Goal: Task Accomplishment & Management: Manage account settings

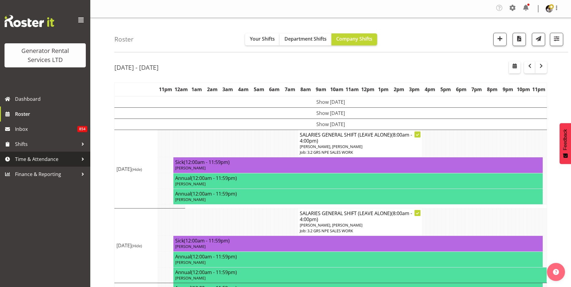
click at [82, 158] on div at bounding box center [82, 159] width 9 height 9
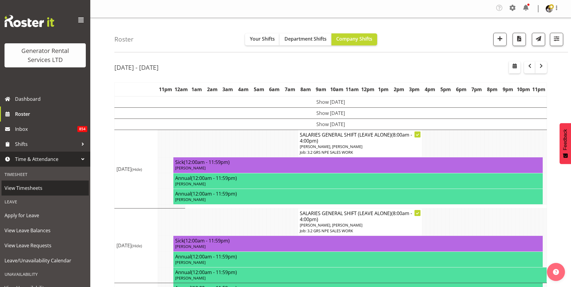
click at [35, 187] on span "View Timesheets" at bounding box center [45, 188] width 81 height 9
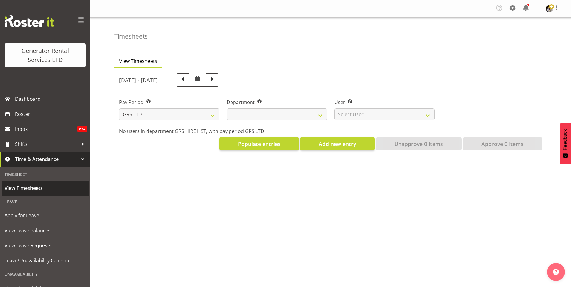
select select
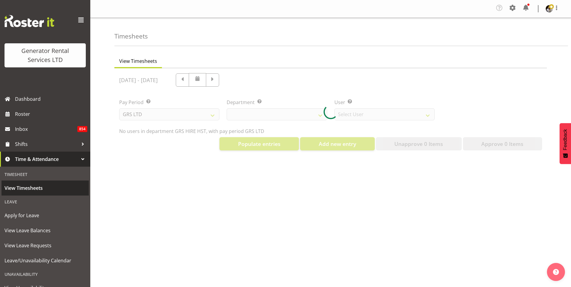
select select "149"
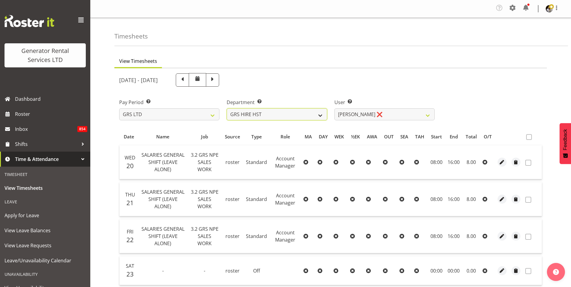
click at [309, 116] on select "GRS HIRE HST GRS SALES HST" at bounding box center [277, 114] width 100 height 12
click at [227, 108] on select "GRS HIRE HST GRS SALES HST" at bounding box center [277, 114] width 100 height 12
click at [295, 114] on select "GRS HIRE HST GRS SALES HST" at bounding box center [277, 114] width 100 height 12
select select "22"
click at [227, 108] on select "GRS HIRE HST GRS SALES HST" at bounding box center [277, 114] width 100 height 12
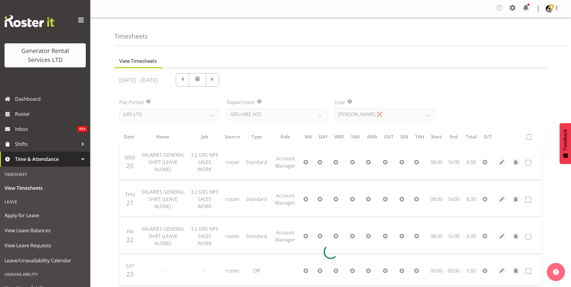
click at [397, 113] on div at bounding box center [330, 251] width 433 height 367
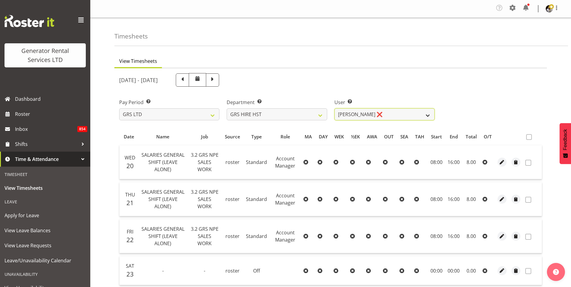
click at [429, 114] on select "[PERSON_NAME] ❌ [PERSON_NAME] ❌ [PERSON_NAME] ❌" at bounding box center [385, 114] width 100 height 12
select select "1338"
click at [335, 108] on select "Andrew Crenfeldt ❌ Cody Gillies ❌ Stephen Kennedy ❌" at bounding box center [385, 114] width 100 height 12
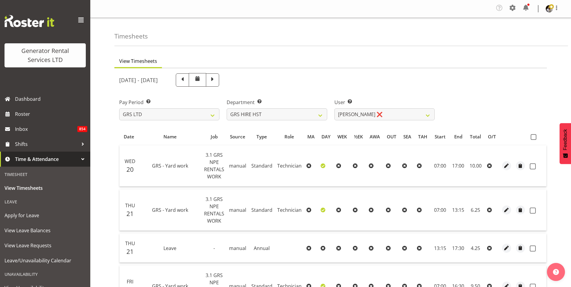
click at [530, 134] on th at bounding box center [537, 136] width 19 height 11
click at [531, 135] on span at bounding box center [534, 137] width 6 height 6
click at [531, 135] on input "checkbox" at bounding box center [533, 137] width 4 height 4
checkbox input "true"
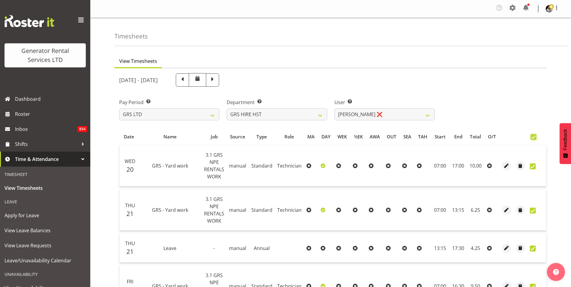
checkbox input "true"
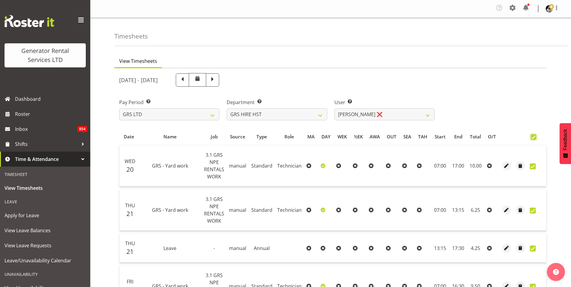
checkbox input "true"
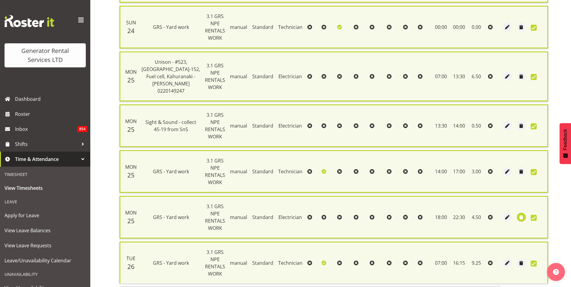
scroll to position [399, 0]
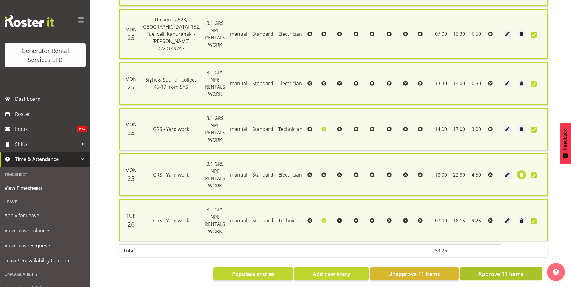
click at [513, 270] on span "Approve 11 Items" at bounding box center [501, 274] width 45 height 8
checkbox input "false"
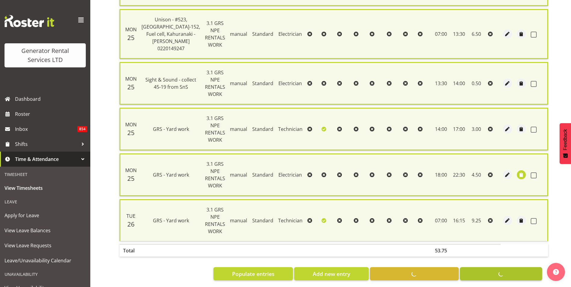
checkbox input "false"
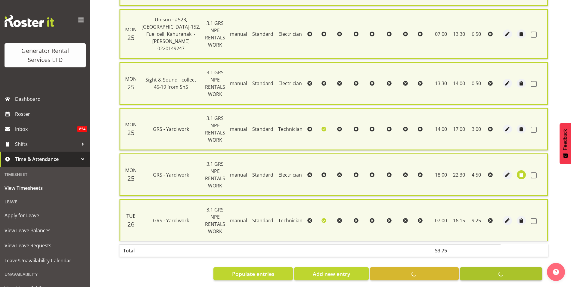
checkbox input "false"
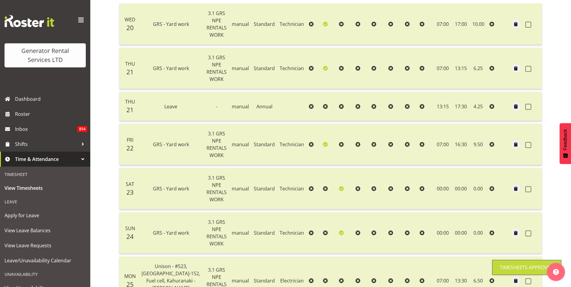
scroll to position [0, 0]
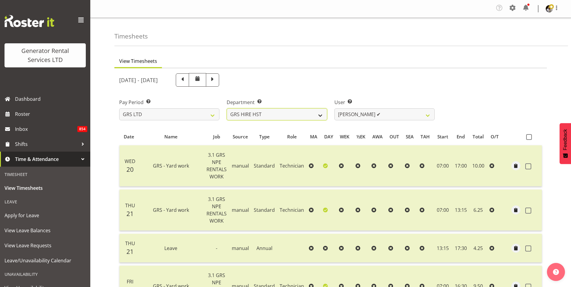
click at [317, 112] on select "GRS HIRE HST GRS SALES HST" at bounding box center [277, 114] width 100 height 12
click at [366, 117] on select "Andrew Crenfeldt ❌ Cody Gillies ✔ Stephen Kennedy ❌" at bounding box center [385, 114] width 100 height 12
select select "2327"
click at [335, 108] on select "Andrew Crenfeldt ❌ Cody Gillies ✔ Stephen Kennedy ❌" at bounding box center [385, 114] width 100 height 12
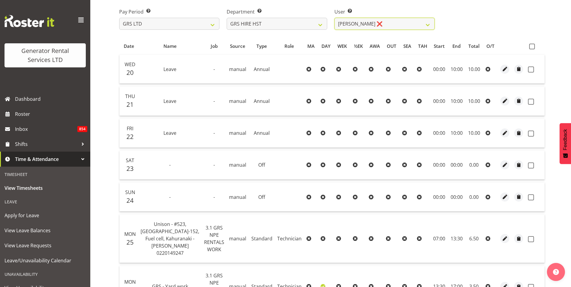
scroll to position [34, 0]
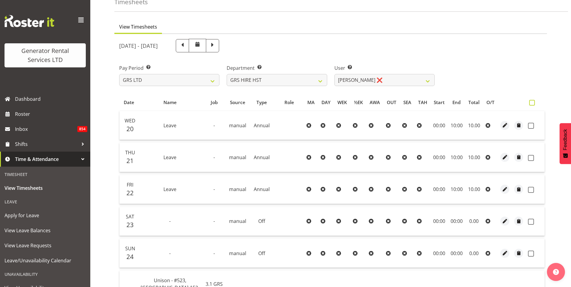
click at [531, 102] on span at bounding box center [532, 103] width 6 height 6
click at [531, 102] on input "checkbox" at bounding box center [531, 103] width 4 height 4
checkbox input "true"
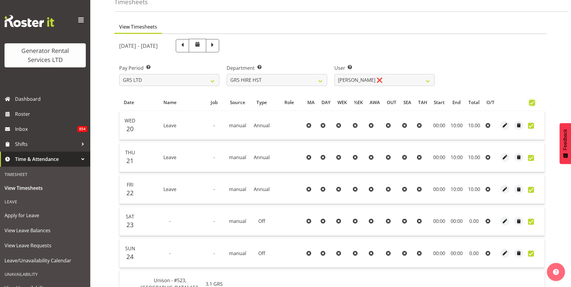
checkbox input "true"
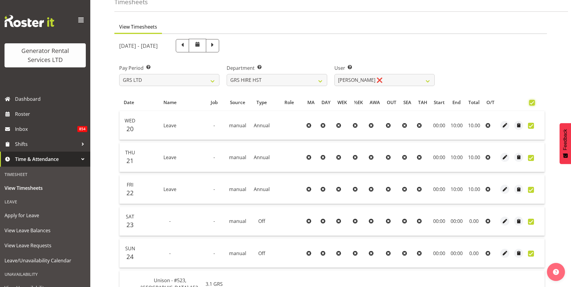
checkbox input "true"
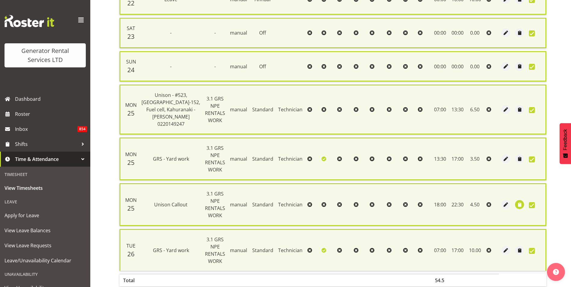
scroll to position [258, 0]
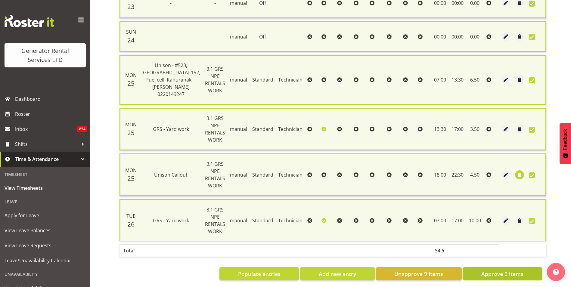
click at [512, 267] on button "Approve 9 Items" at bounding box center [502, 273] width 79 height 13
checkbox input "false"
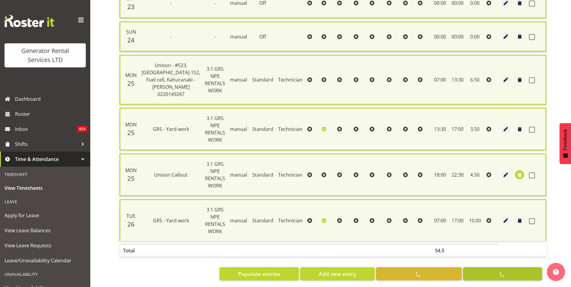
checkbox input "false"
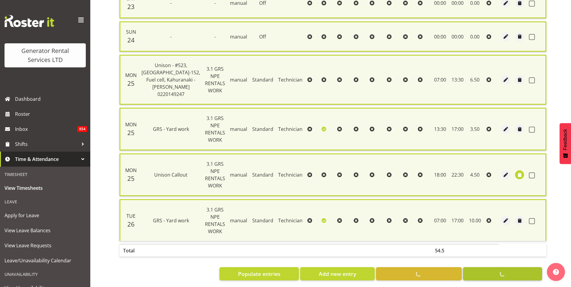
checkbox input "false"
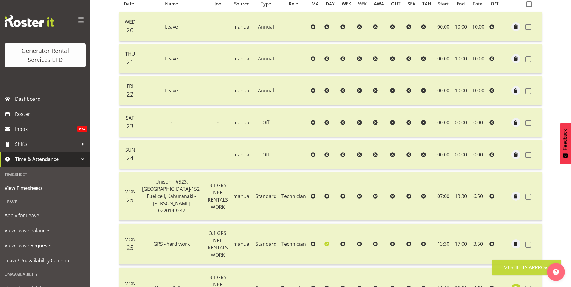
scroll to position [0, 0]
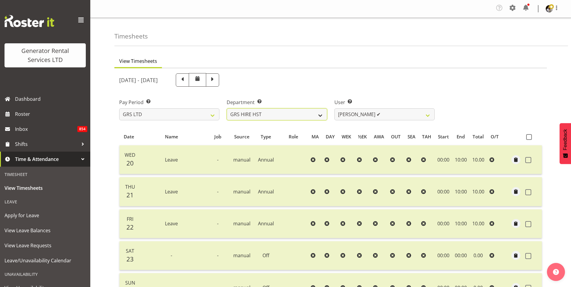
click at [309, 114] on select "GRS HIRE HST GRS SALES HST" at bounding box center [277, 114] width 100 height 12
select select "162"
click at [227, 108] on select "GRS HIRE HST GRS SALES HST" at bounding box center [277, 114] width 100 height 12
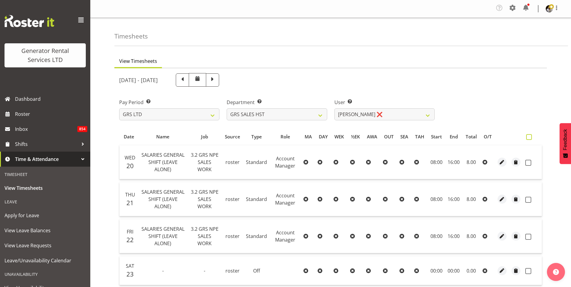
click at [531, 138] on span at bounding box center [529, 137] width 6 height 6
click at [530, 138] on input "checkbox" at bounding box center [528, 137] width 4 height 4
checkbox input "true"
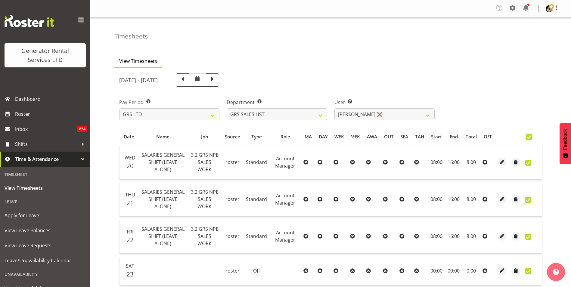
checkbox input "true"
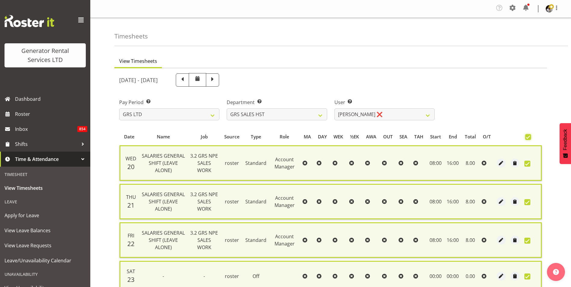
scroll to position [167, 0]
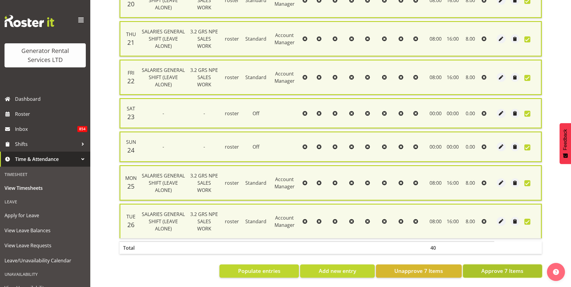
click at [517, 265] on button "Approve 7 Items" at bounding box center [502, 271] width 79 height 13
checkbox input "false"
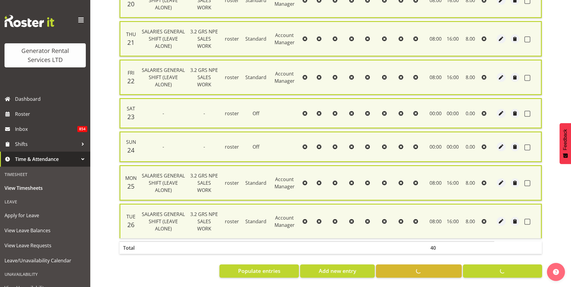
checkbox input "false"
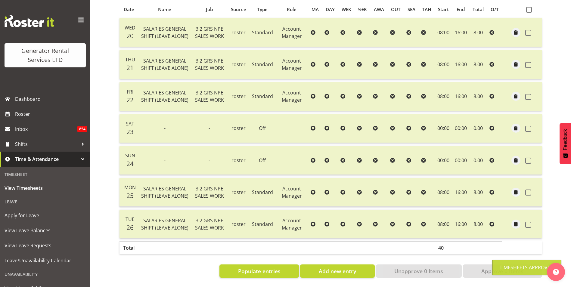
scroll to position [132, 0]
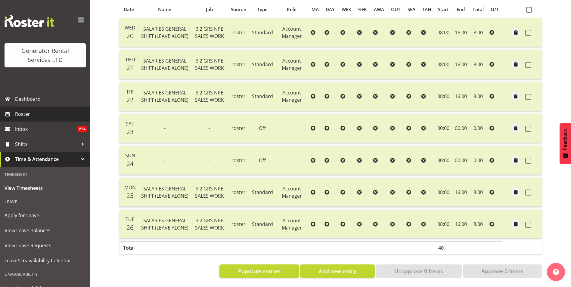
click at [16, 116] on span "Roster" at bounding box center [51, 114] width 72 height 9
